Goal: Information Seeking & Learning: Learn about a topic

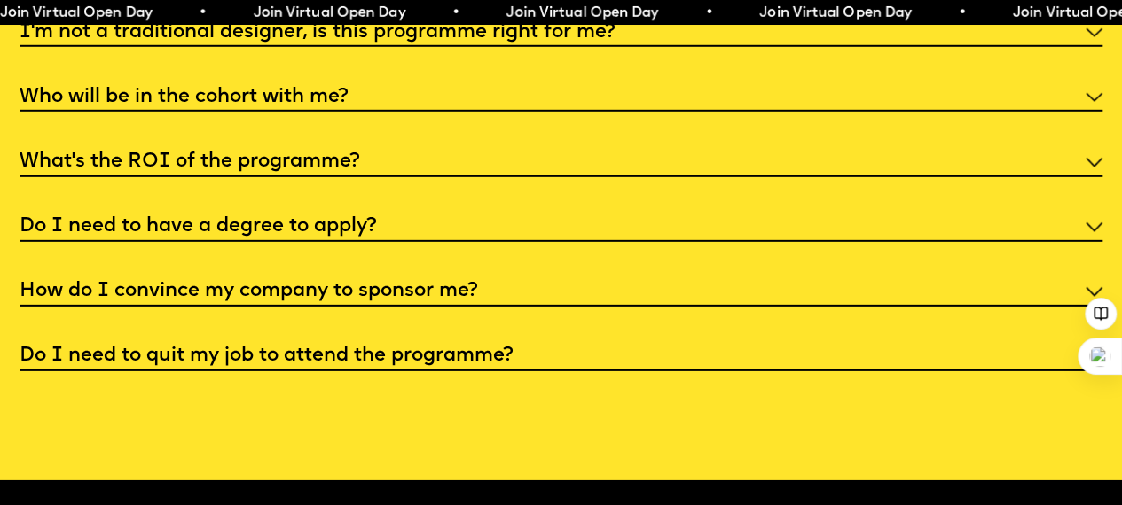
scroll to position [5950, 0]
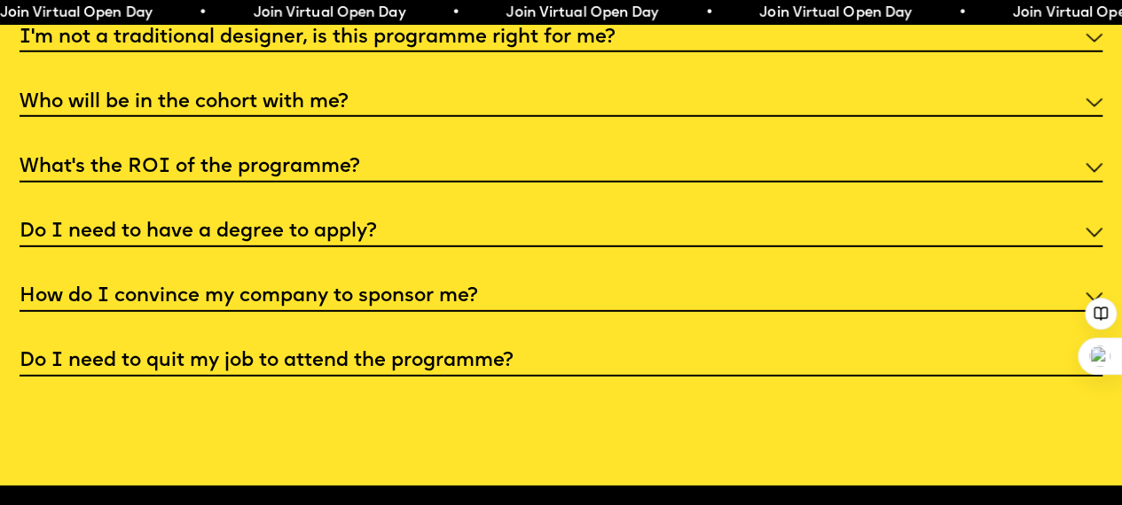
click at [1078, 52] on div "I'm not a traditional designer, is this programme right for me?" at bounding box center [561, 36] width 1083 height 31
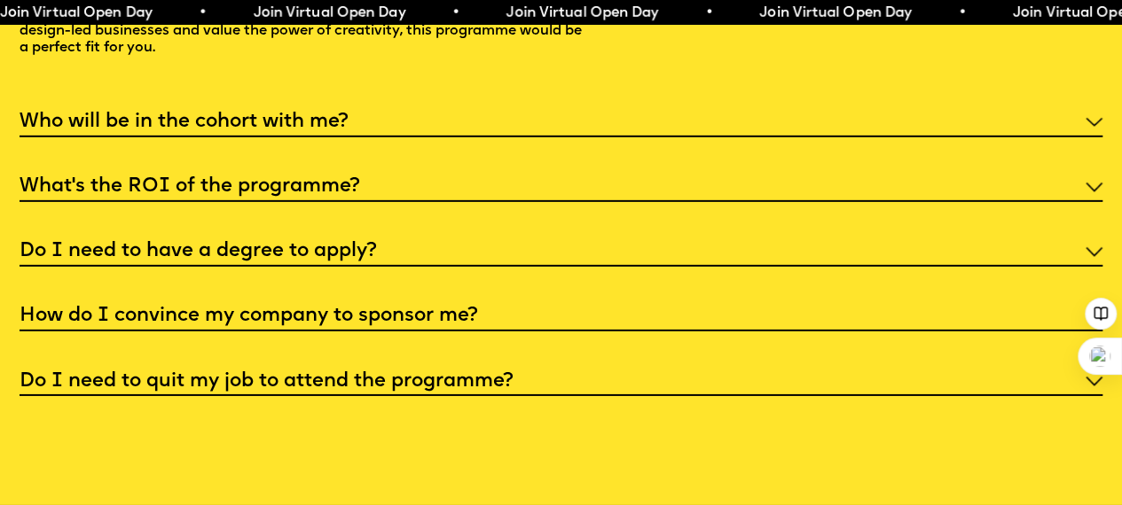
scroll to position [6034, 0]
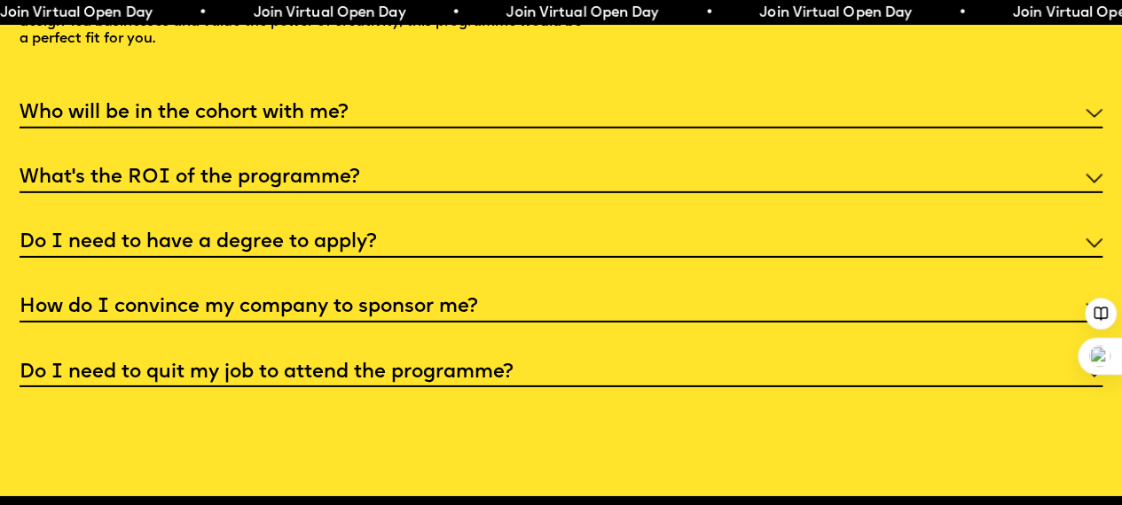
click at [865, 192] on div "What’s the ROI of the programme?" at bounding box center [561, 176] width 1083 height 31
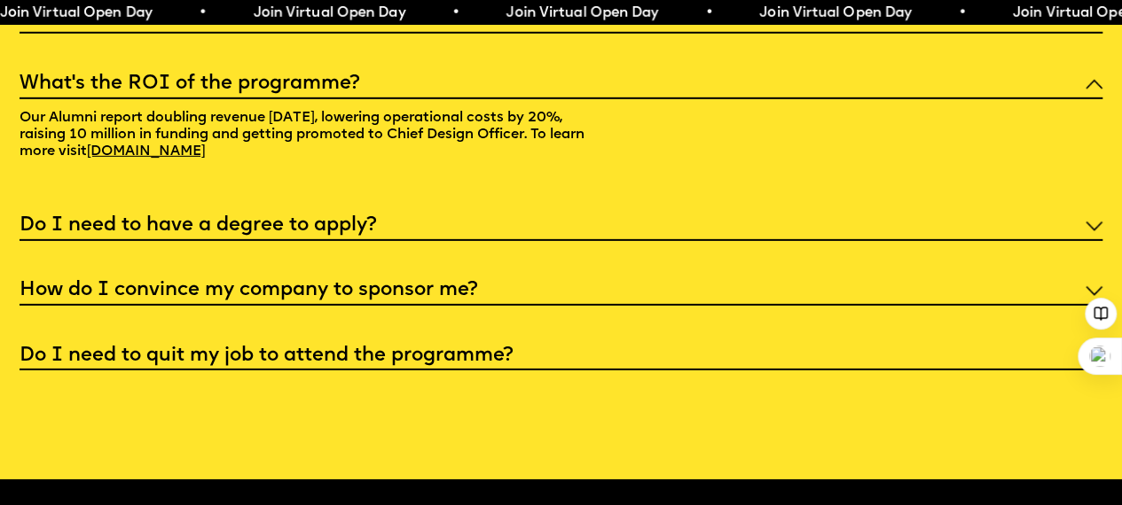
click at [565, 241] on div "Do I need to have a degree to apply?" at bounding box center [561, 225] width 1083 height 31
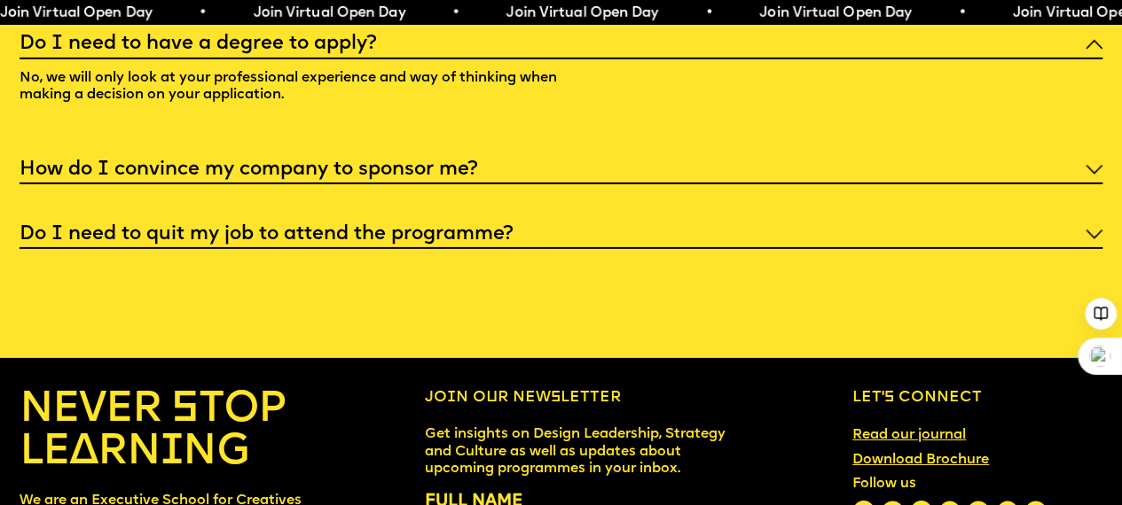
scroll to position [6138, 0]
click at [520, 184] on div "How do I convince my company to sponsor me?" at bounding box center [561, 168] width 1083 height 31
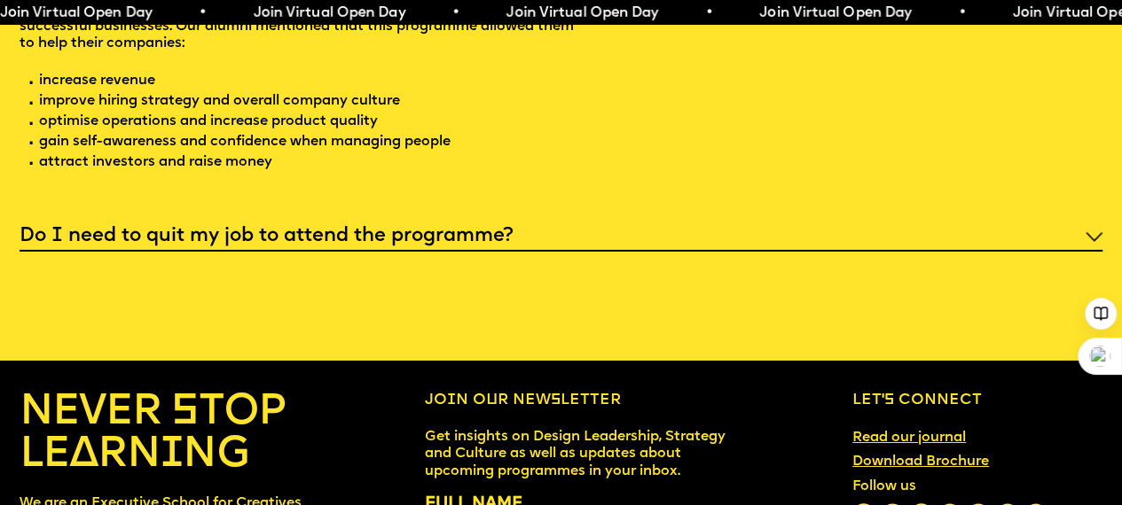
scroll to position [6287, 0]
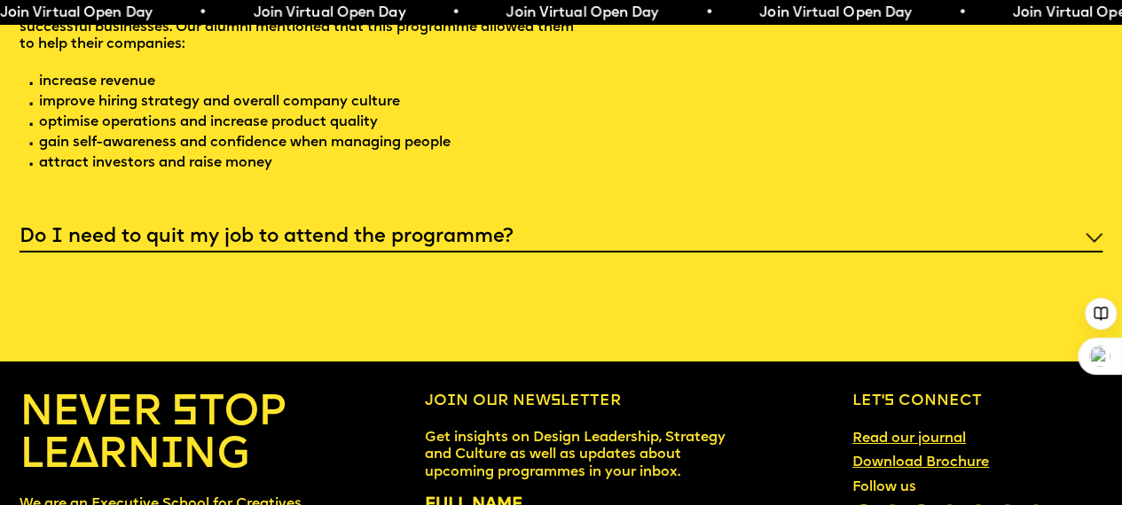
click at [592, 253] on div "Do I need to quit my job to attend the programme?" at bounding box center [561, 237] width 1083 height 31
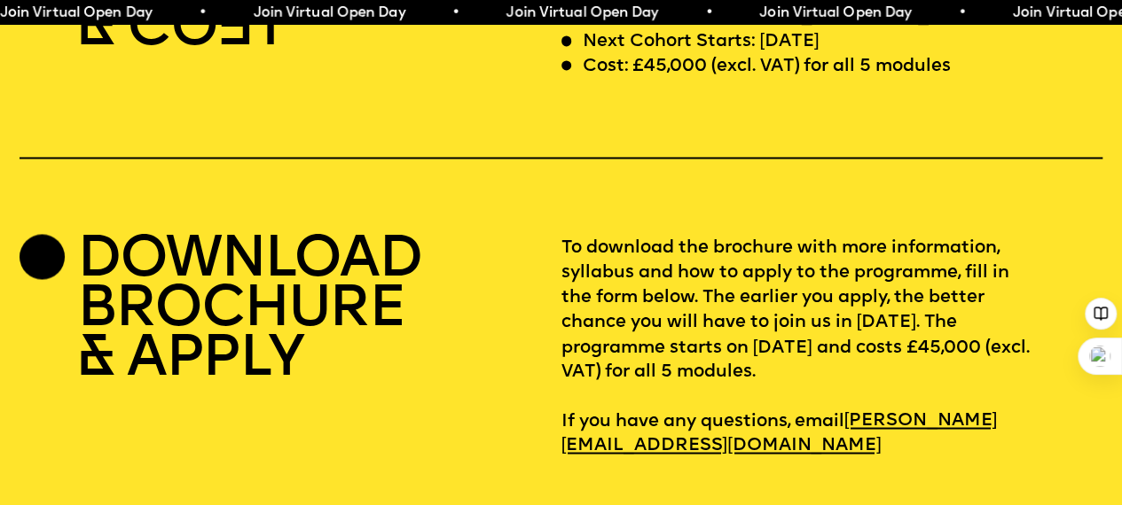
scroll to position [4722, 0]
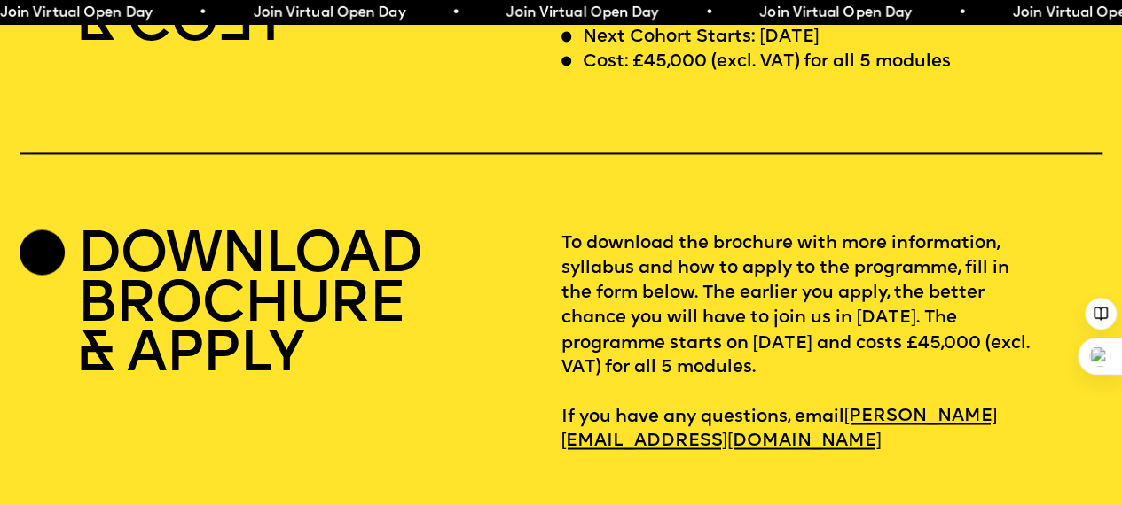
click at [122, 321] on h2 "DOWNLOAD BROCHURE & APPLY" at bounding box center [249, 305] width 344 height 147
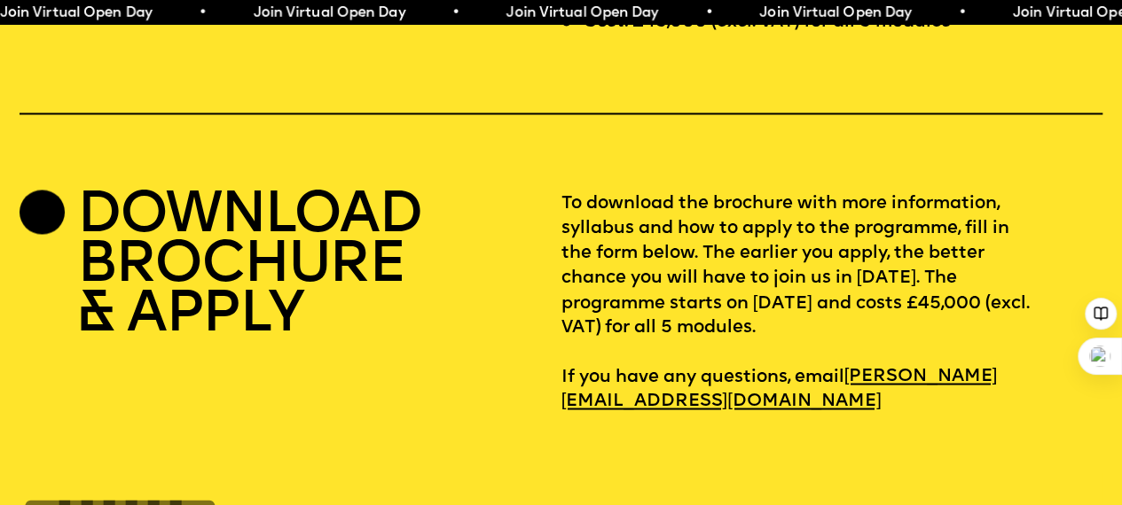
scroll to position [4780, 0]
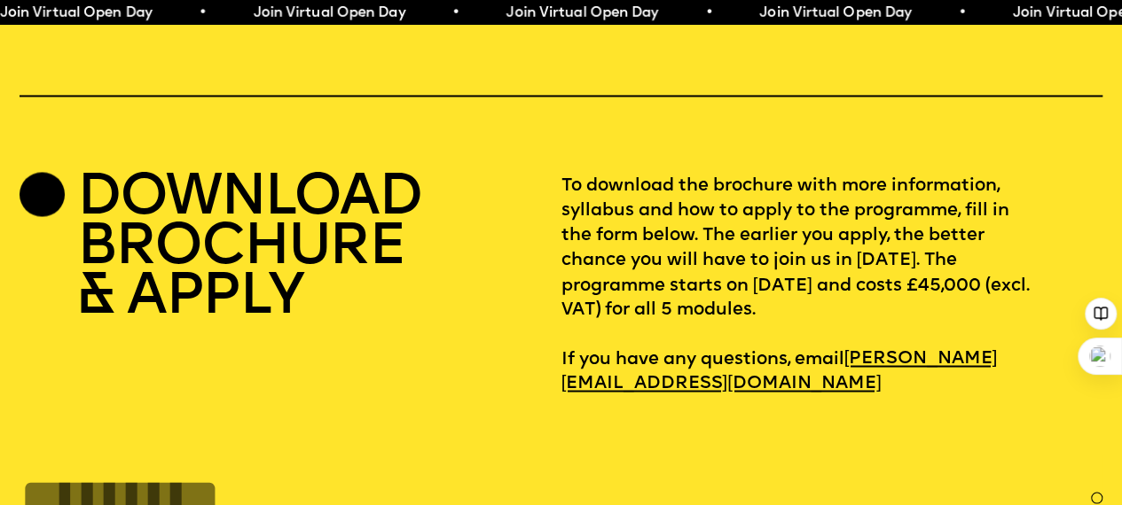
click at [110, 322] on h2 "DOWNLOAD BROCHURE & APPLY" at bounding box center [249, 248] width 344 height 147
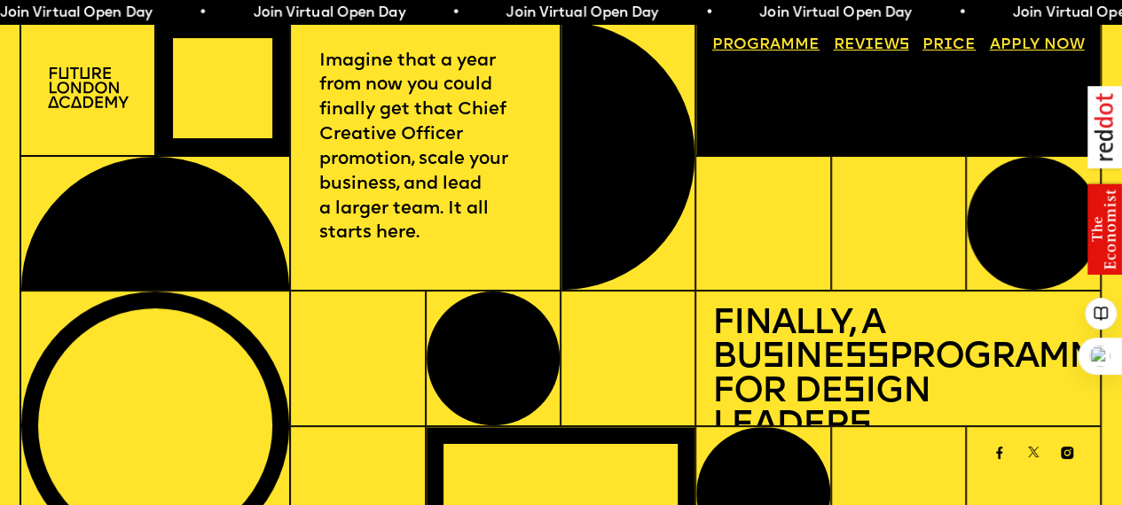
scroll to position [0, 4]
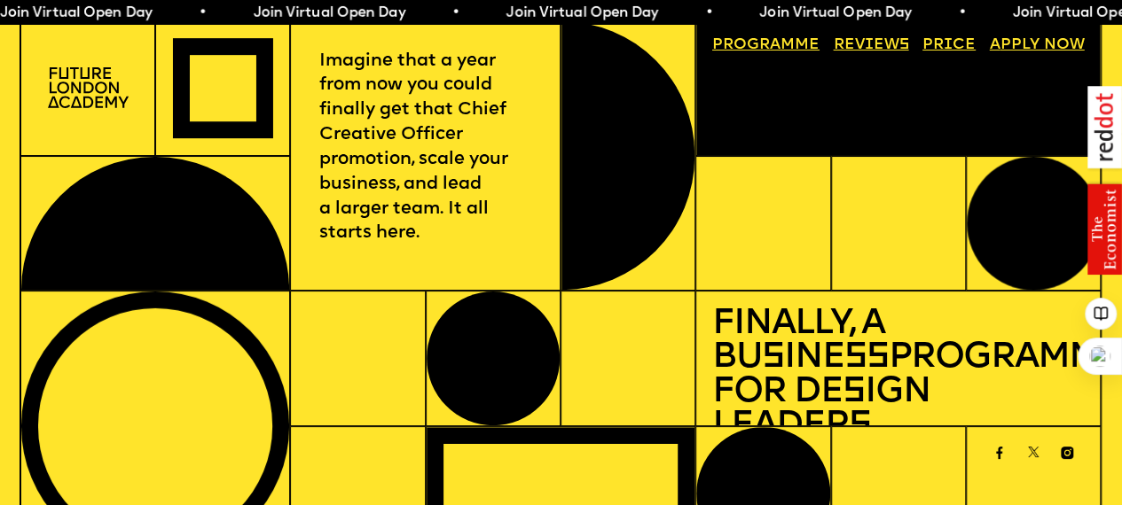
click at [946, 53] on link "Price" at bounding box center [948, 44] width 69 height 31
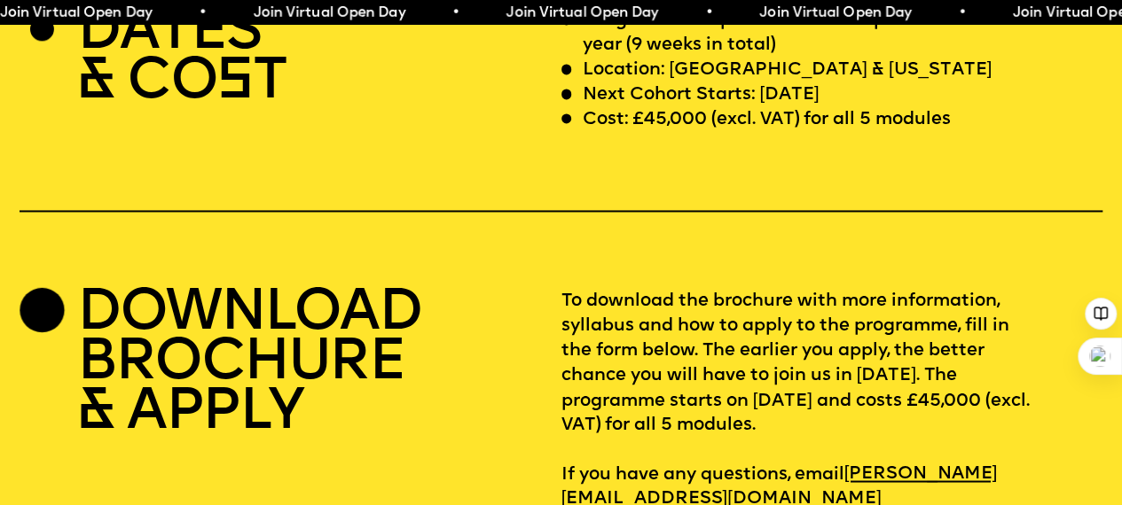
scroll to position [4670, 0]
